Goal: Task Accomplishment & Management: Use online tool/utility

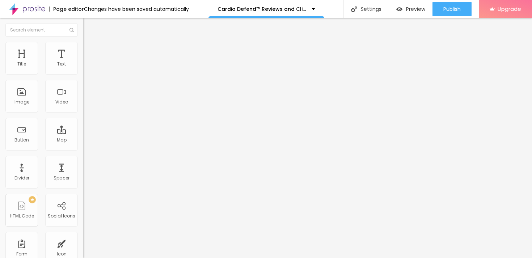
click at [86, 105] on icon "button" at bounding box center [88, 103] width 4 height 4
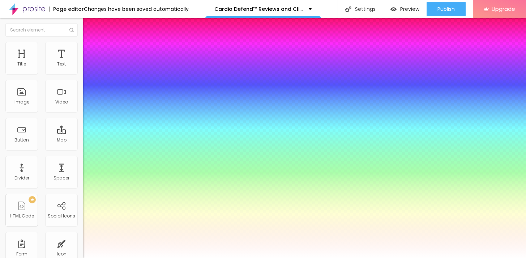
type input "1"
type input "0.5"
type input "54"
type input "1"
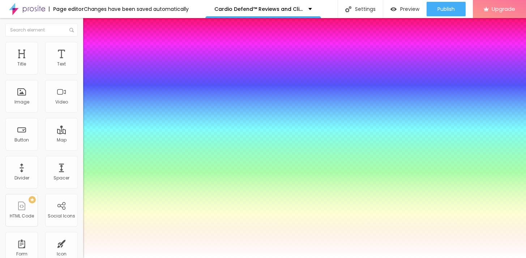
type input "0.5"
type input "55"
type input "1"
type input "0.5"
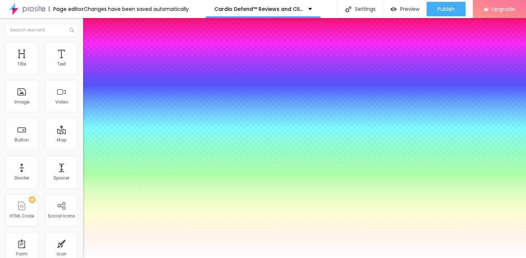
type input "56"
type input "1"
type input "0.5"
type input "57"
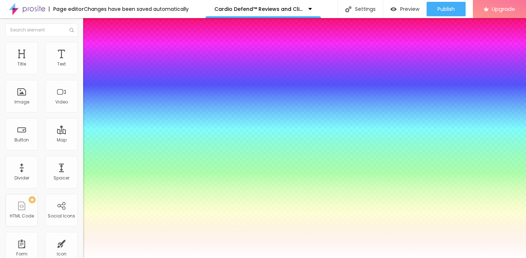
type input "57"
type input "1"
type input "0.5"
type input "58"
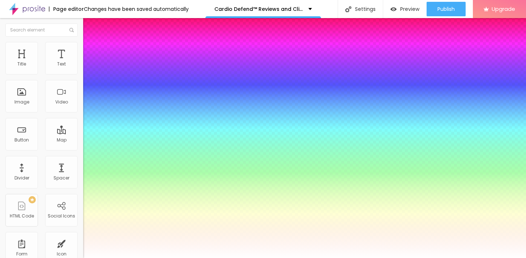
type input "1"
type input "0.5"
type input "59"
type input "1"
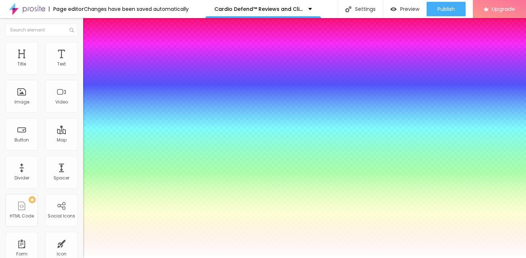
type input "0.5"
type input "60"
type input "1"
type input "0.5"
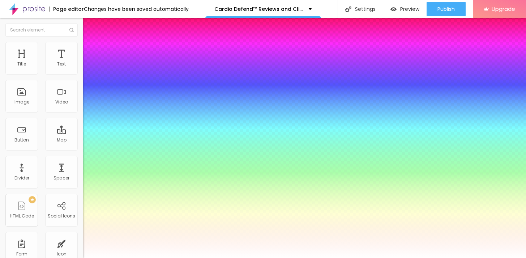
type input "61"
type input "1"
type input "0.5"
type input "62"
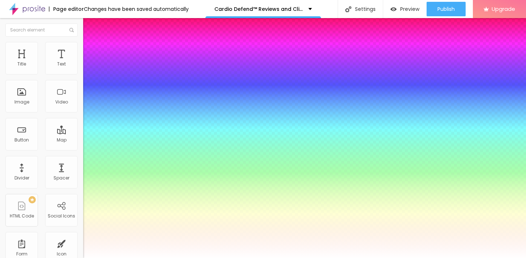
type input "62"
type input "1"
type input "0.5"
type input "63"
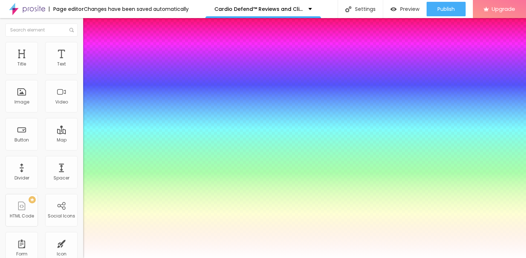
type input "1"
type input "0.5"
type input "64"
type input "1"
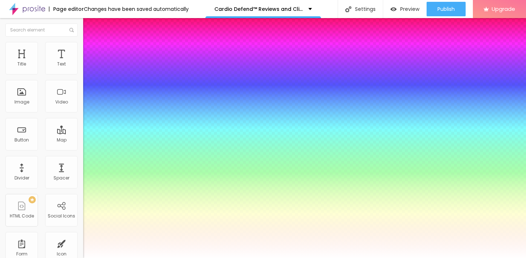
type input "0.5"
type input "65"
type input "1"
type input "0.5"
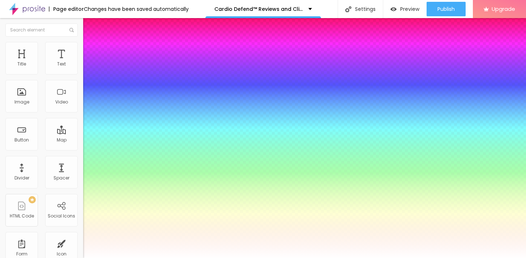
type input "66"
type input "1"
type input "0.5"
type input "67"
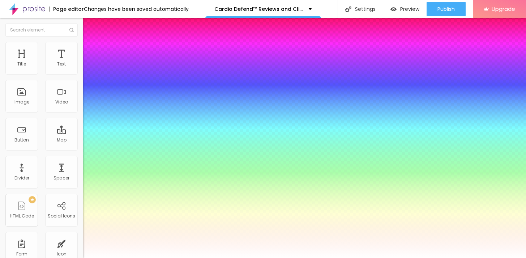
type input "67"
type input "1"
type input "0.5"
type input "68"
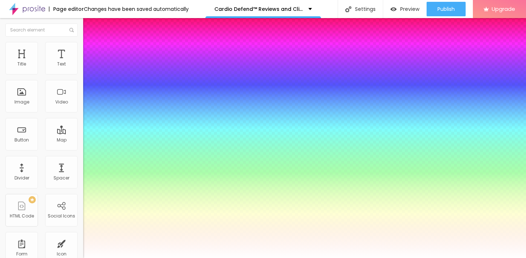
type input "1"
type input "0.5"
type input "1"
type input "0.5"
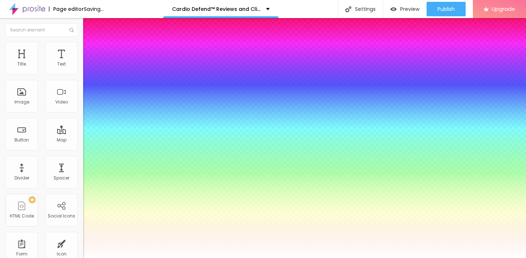
type input "69"
type input "1"
type input "0.5"
type input "70"
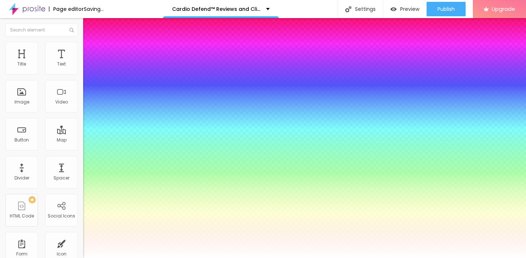
type input "70"
type input "1"
type input "0.5"
type input "71"
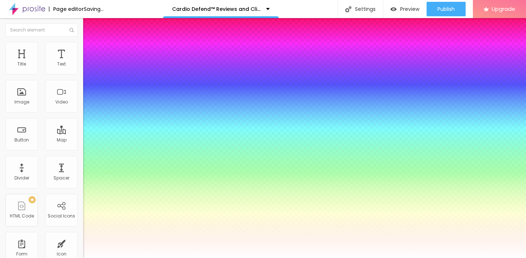
type input "1"
type input "0.5"
type input "72"
type input "1"
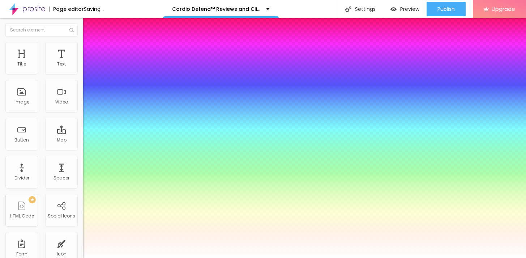
type input "0.5"
type input "73"
type input "1"
type input "0.5"
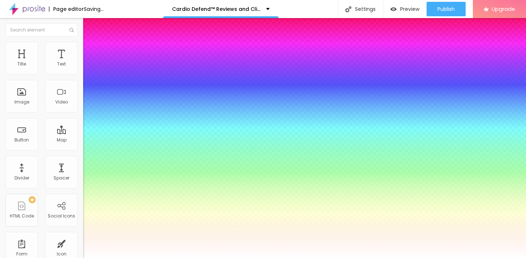
type input "74"
type input "1"
type input "0.5"
type input "75"
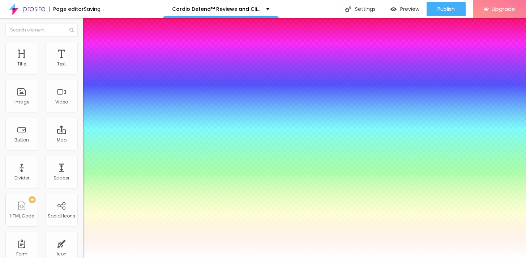
type input "75"
type input "1"
type input "0.5"
type input "76"
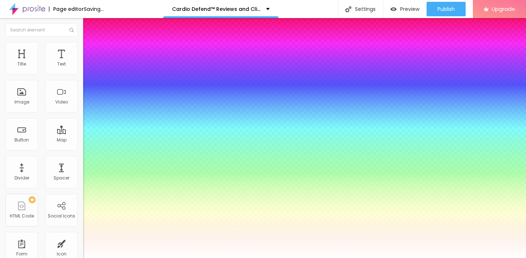
type input "1"
type input "0.5"
type input "77"
type input "1"
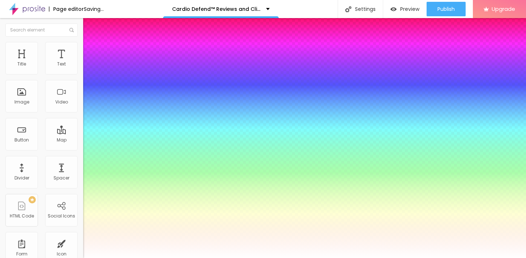
type input "0.5"
type input "1"
type input "0.5"
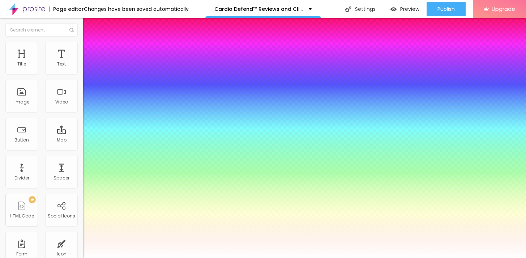
type input "76"
type input "1"
type input "0.5"
type input "75"
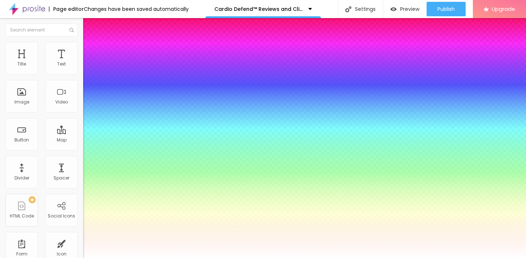
type input "75"
type input "1"
type input "0.5"
drag, startPoint x: 116, startPoint y: 203, endPoint x: 131, endPoint y: 205, distance: 14.9
type input "75"
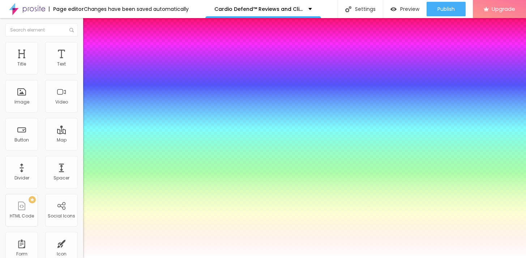
type input "1"
type input "0.5"
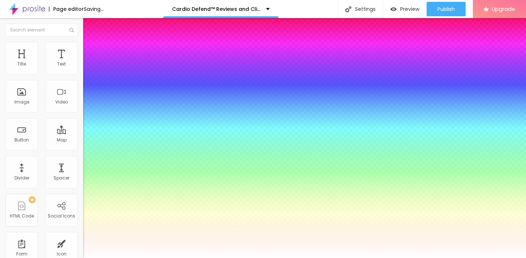
type input "1"
type input "0.5"
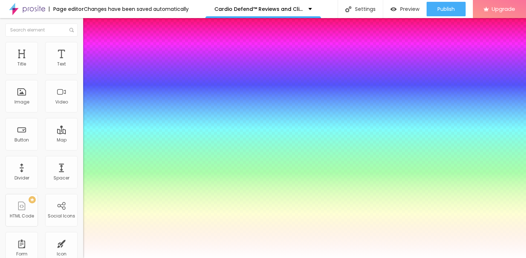
click at [456, 258] on div at bounding box center [263, 258] width 526 height 0
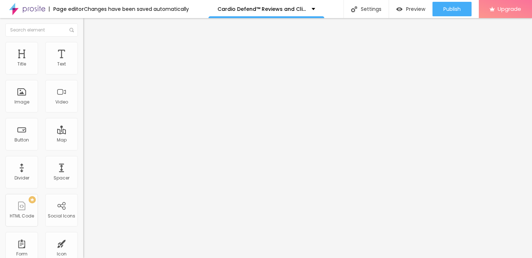
click at [83, 46] on ul "Content Style Advanced" at bounding box center [124, 46] width 83 height 22
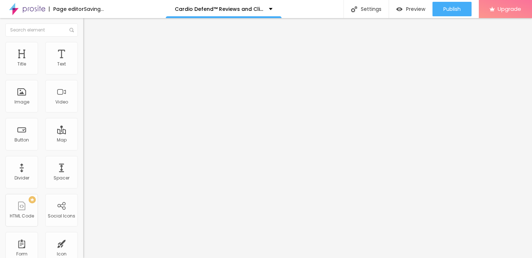
click at [90, 50] on span "Style" at bounding box center [95, 47] width 10 height 6
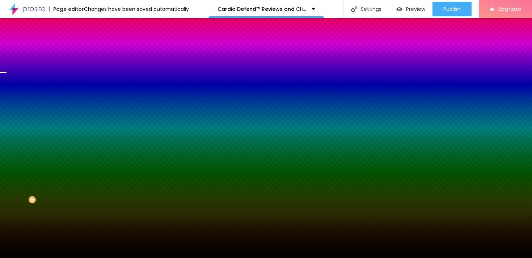
click at [83, 67] on span "Change image" at bounding box center [102, 63] width 39 height 6
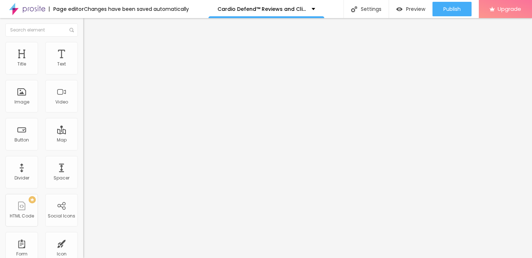
click at [83, 69] on button "button" at bounding box center [88, 66] width 10 height 8
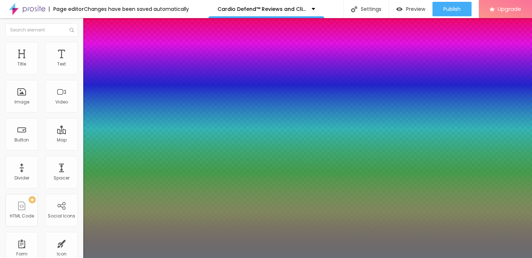
type input "1"
type input "19"
type input "1"
type input "18"
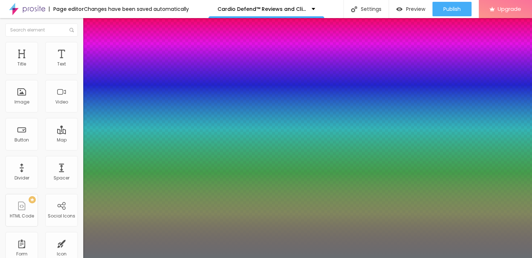
type input "18"
type input "1"
type input "17"
type input "1"
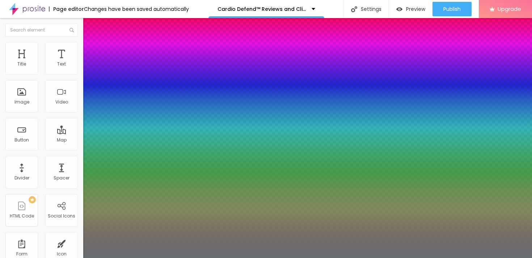
type input "16"
type input "1"
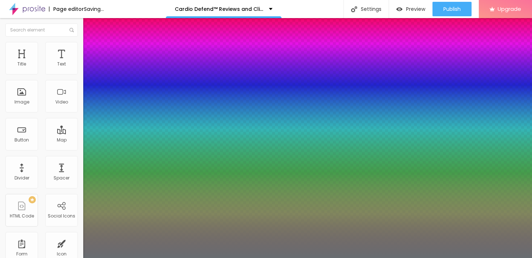
type input "16"
type input "1"
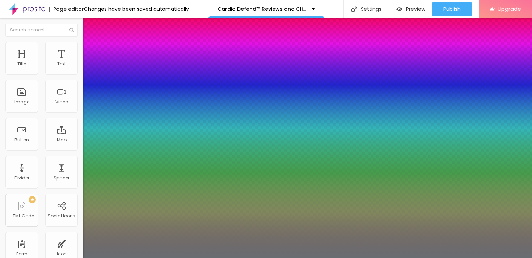
type input "15"
type input "1"
type input "16"
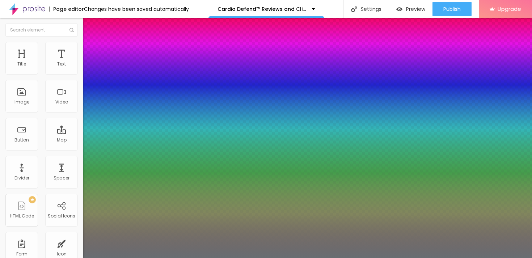
type input "1"
type input "17"
type input "1"
type input "18"
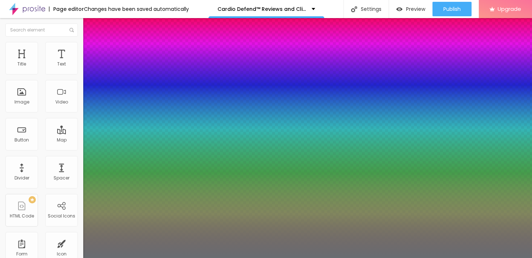
type input "18"
type input "1"
type input "19"
type input "1"
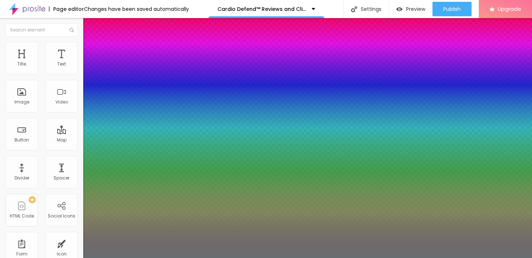
type input "18"
type input "1"
type input "17"
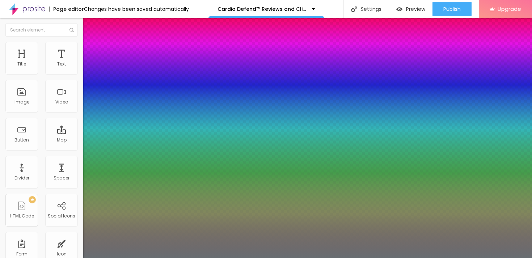
type input "1"
type input "16"
type input "1"
type input "17"
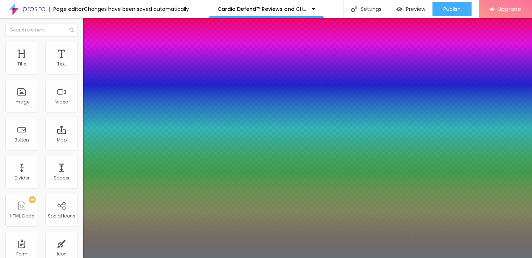
type input "17"
type input "1"
type input "18"
type input "1"
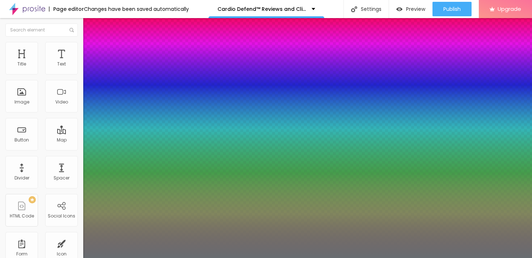
type input "19"
type input "1"
type input "20"
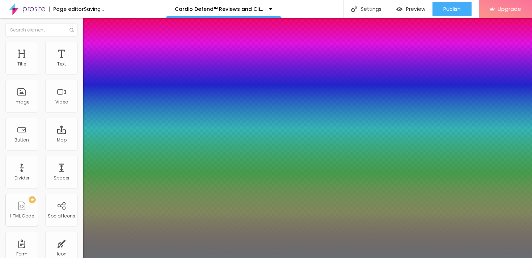
type input "1"
type input "19"
type input "1"
type input "18"
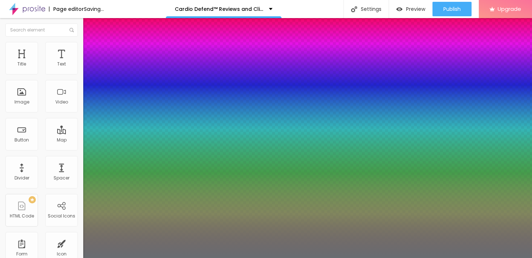
type input "18"
type input "1"
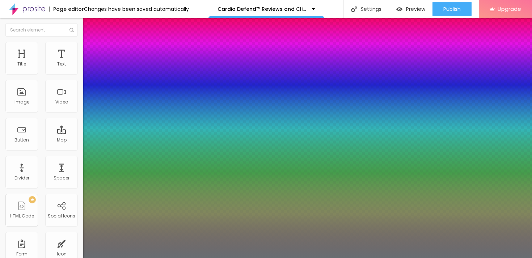
type input "18"
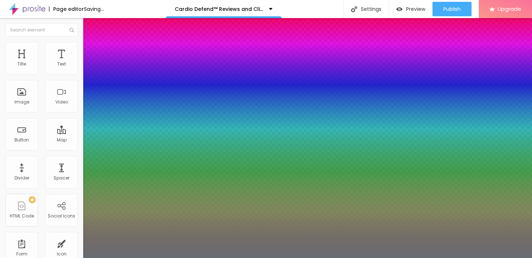
type input "1"
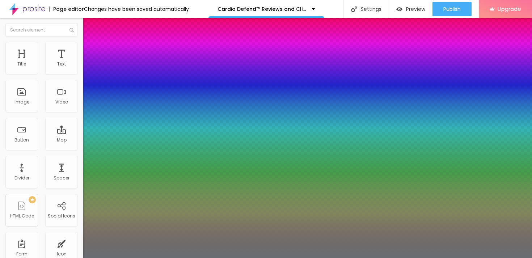
select select "Amaranth"
type input "1"
click at [275, 258] on div at bounding box center [266, 258] width 532 height 0
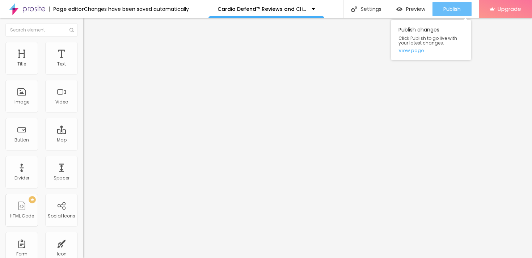
click at [452, 7] on span "Publish" at bounding box center [451, 9] width 17 height 6
click at [418, 50] on link "View page" at bounding box center [430, 50] width 65 height 5
